Goal: Information Seeking & Learning: Compare options

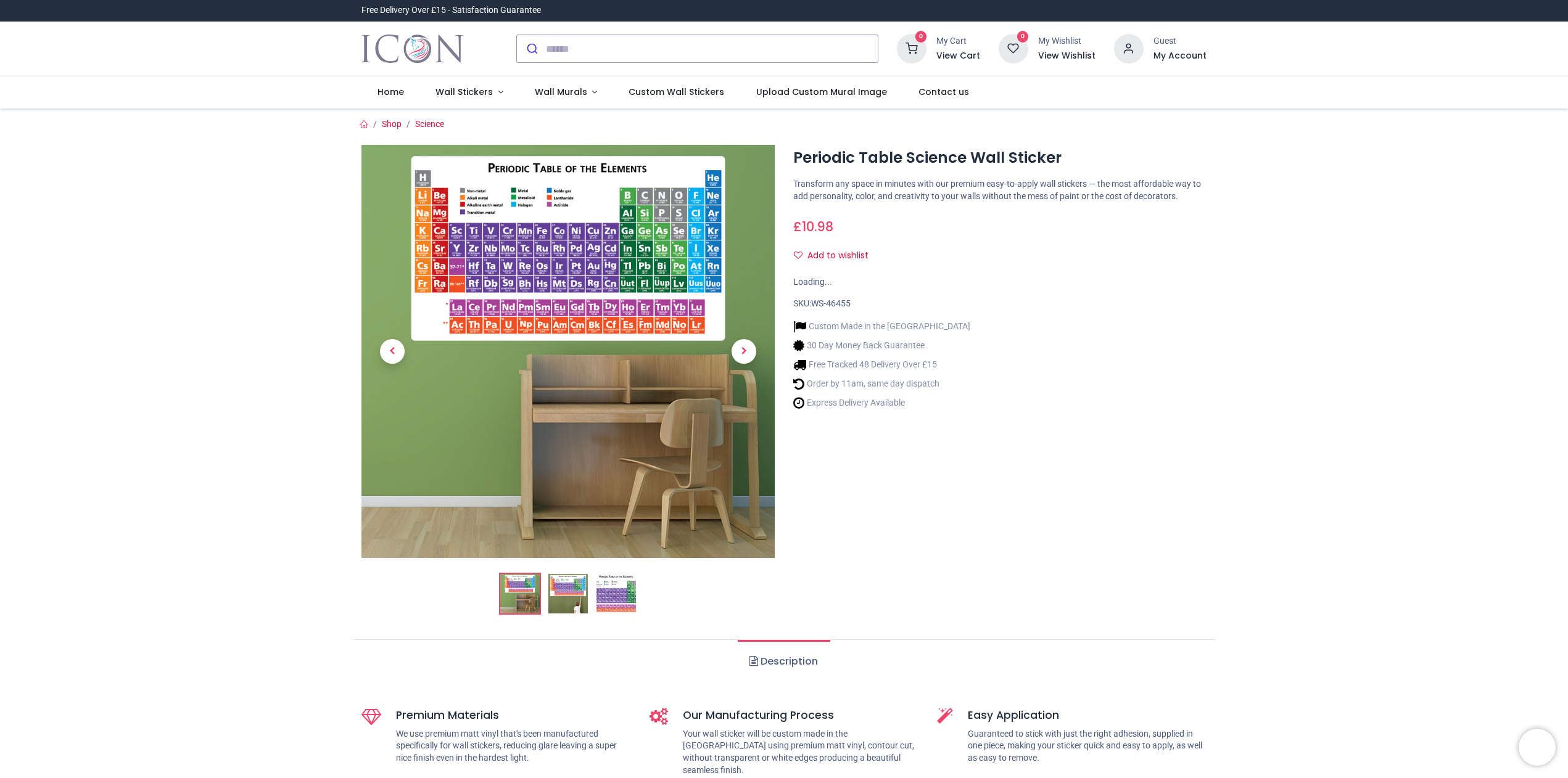
click at [612, 582] on img at bounding box center [616, 594] width 39 height 39
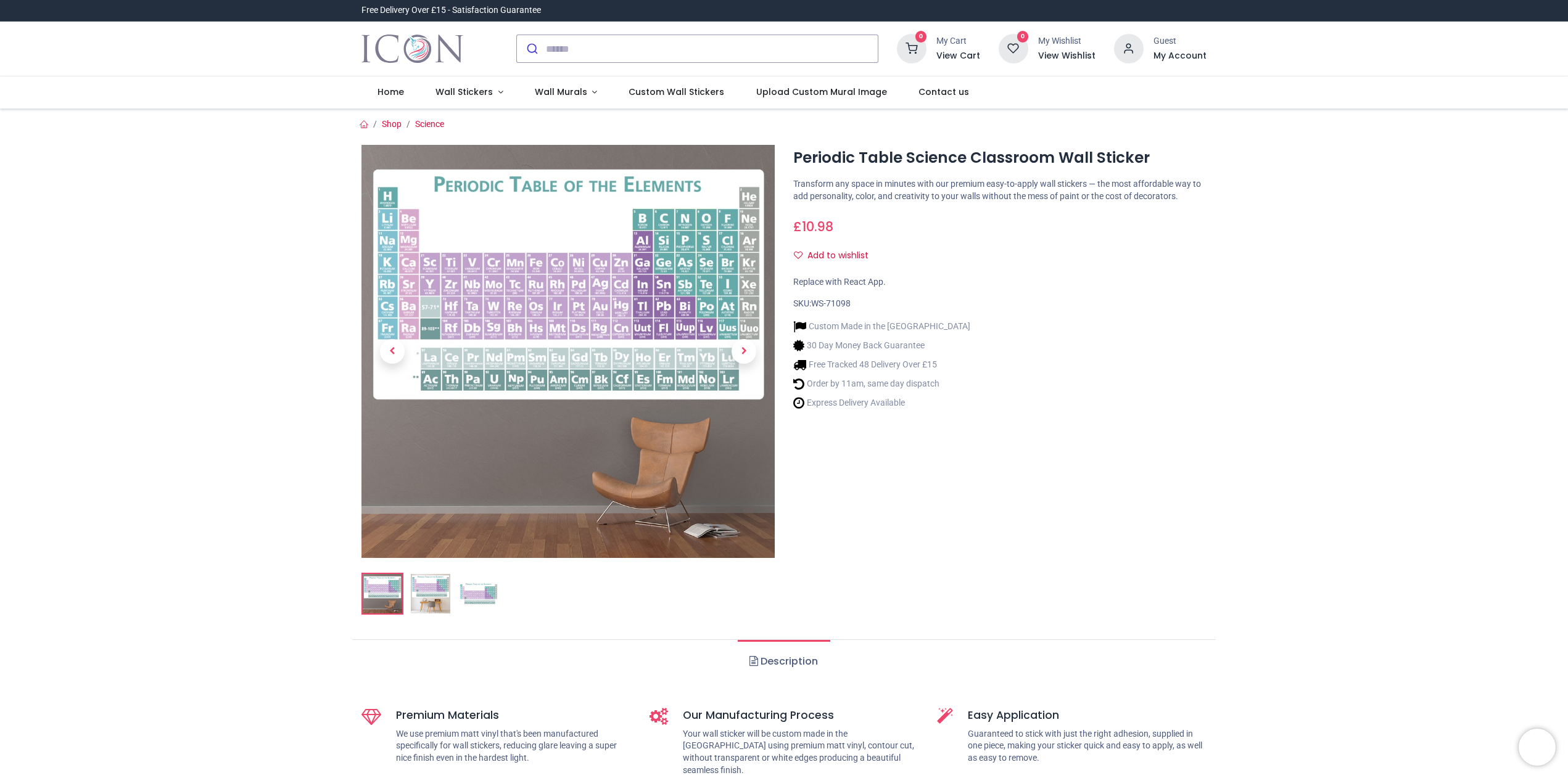
click at [511, 264] on img at bounding box center [568, 351] width 413 height 413
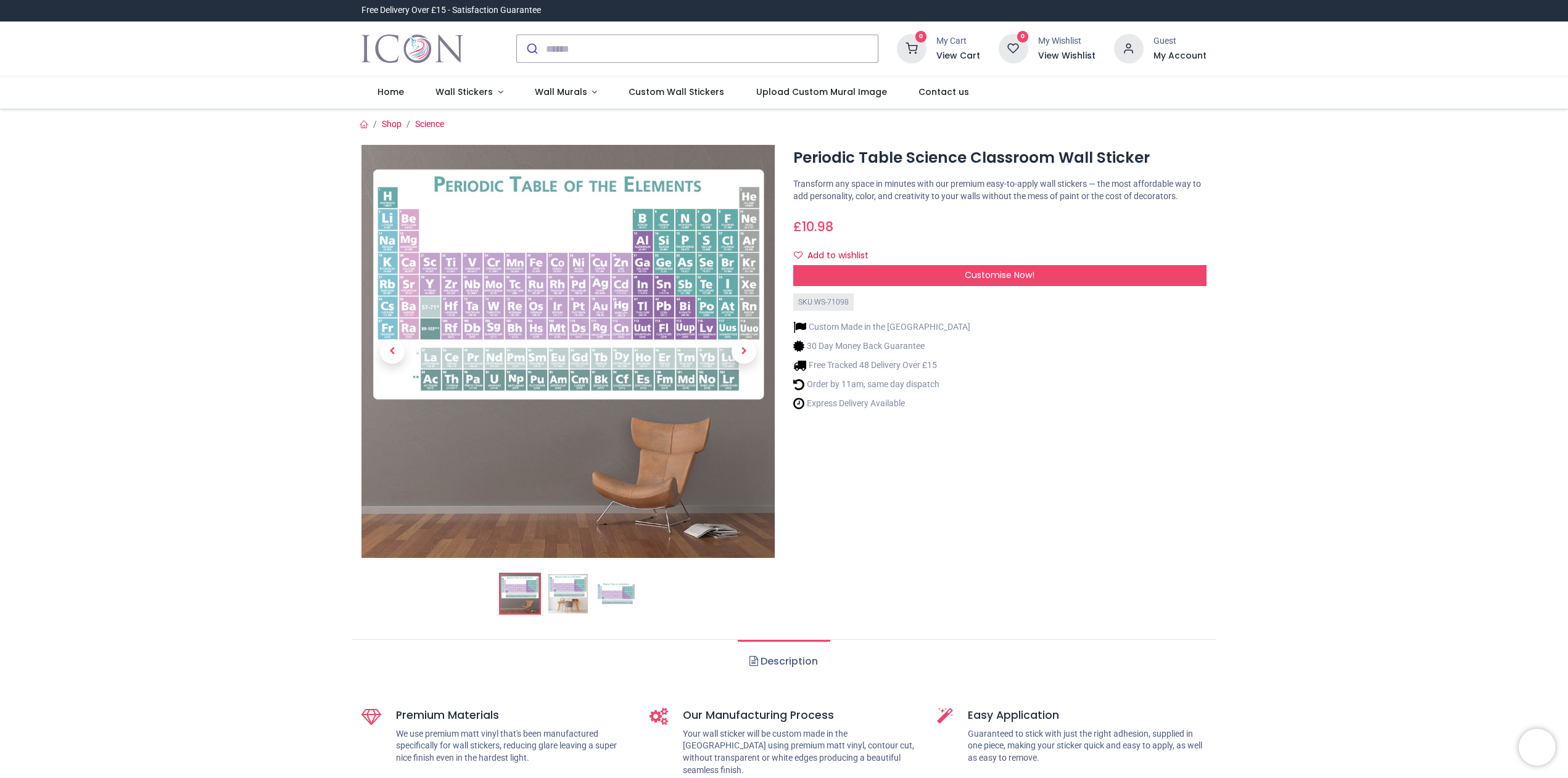
click at [542, 281] on img at bounding box center [568, 351] width 413 height 413
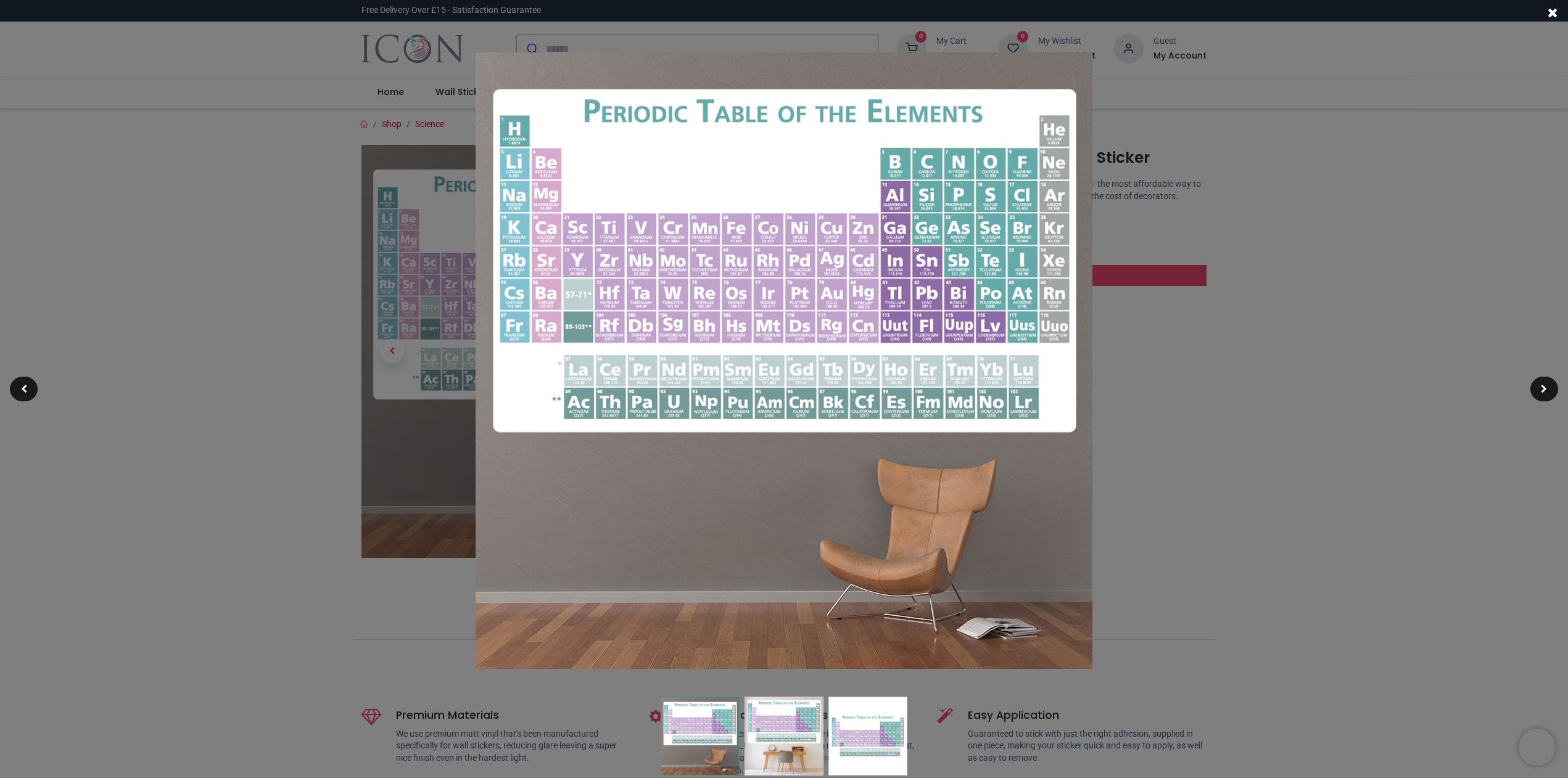
click at [1260, 350] on div at bounding box center [784, 389] width 1568 height 778
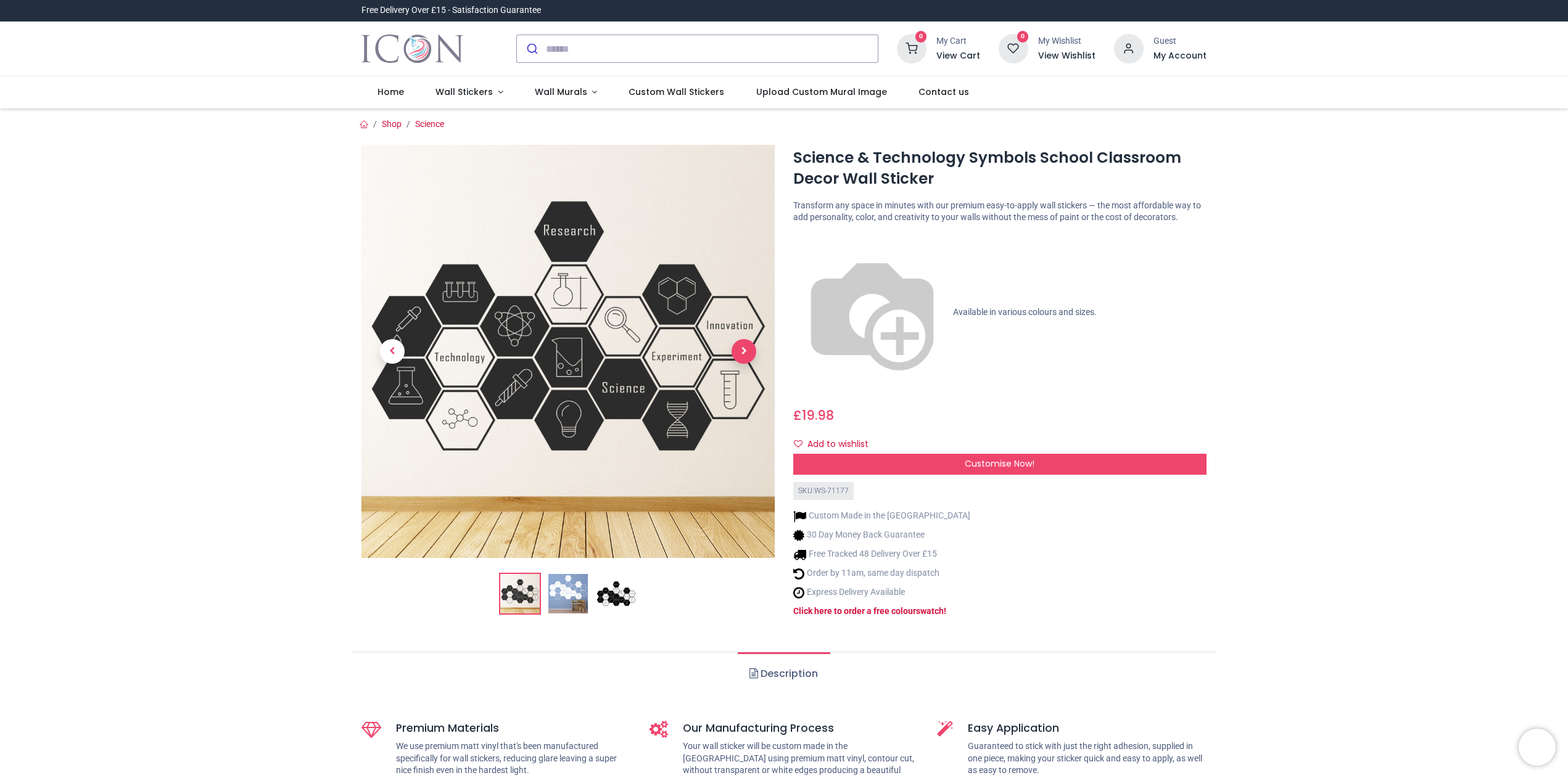
click at [745, 348] on span "Next" at bounding box center [743, 351] width 25 height 25
